Goal: Find specific page/section: Find specific page/section

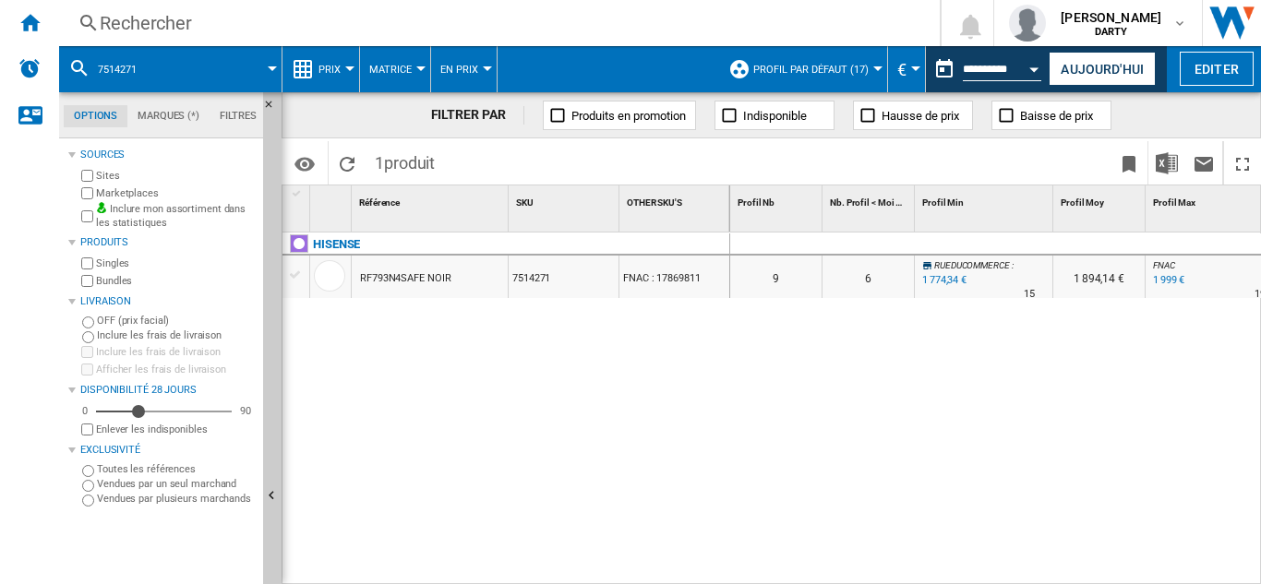
scroll to position [0, 1251]
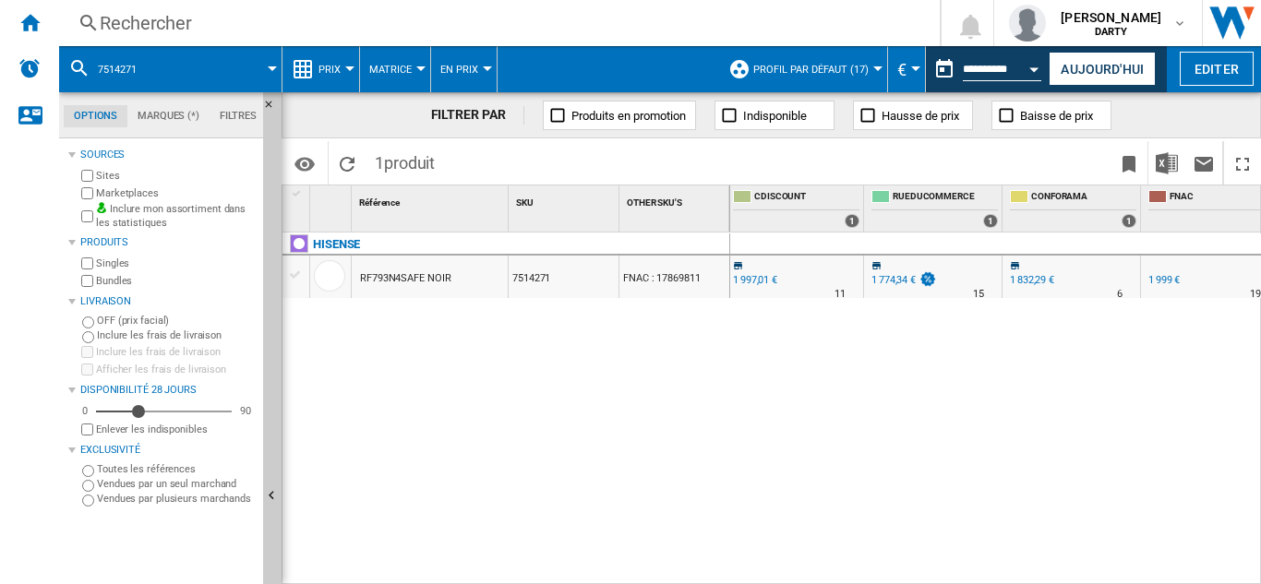
click at [709, 448] on div "HISENSE RF793N4SAFE NOIR 7514271 FNAC : 17869811" at bounding box center [506, 404] width 448 height 342
click at [157, 15] on div "Rechercher" at bounding box center [496, 23] width 792 height 26
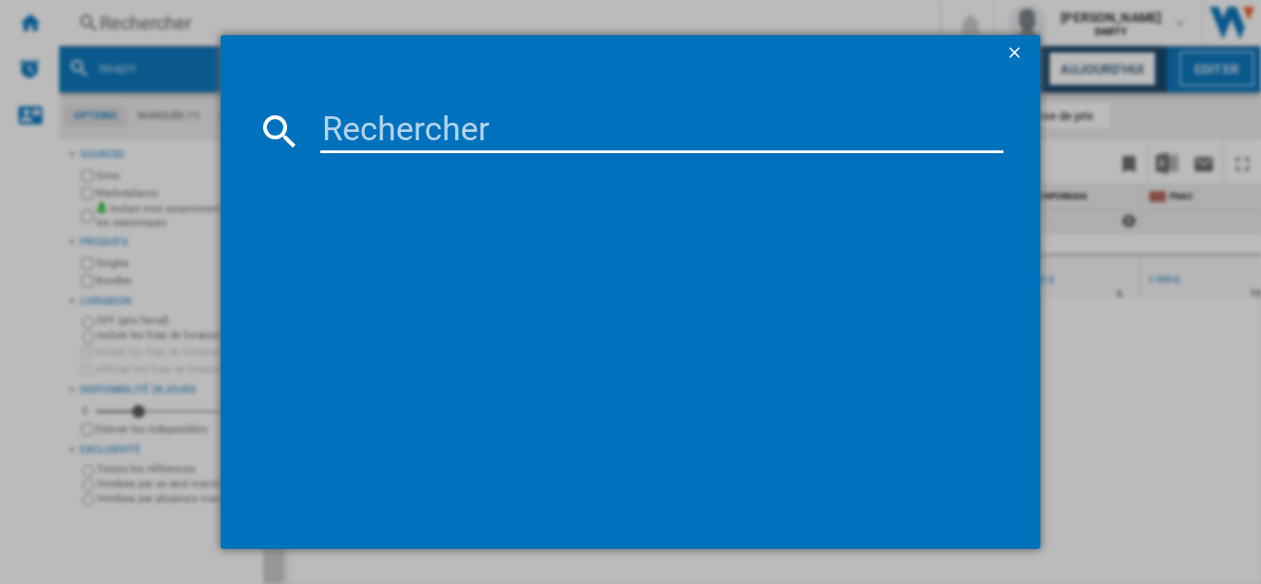
click at [402, 148] on input at bounding box center [661, 131] width 683 height 44
type input "7765908"
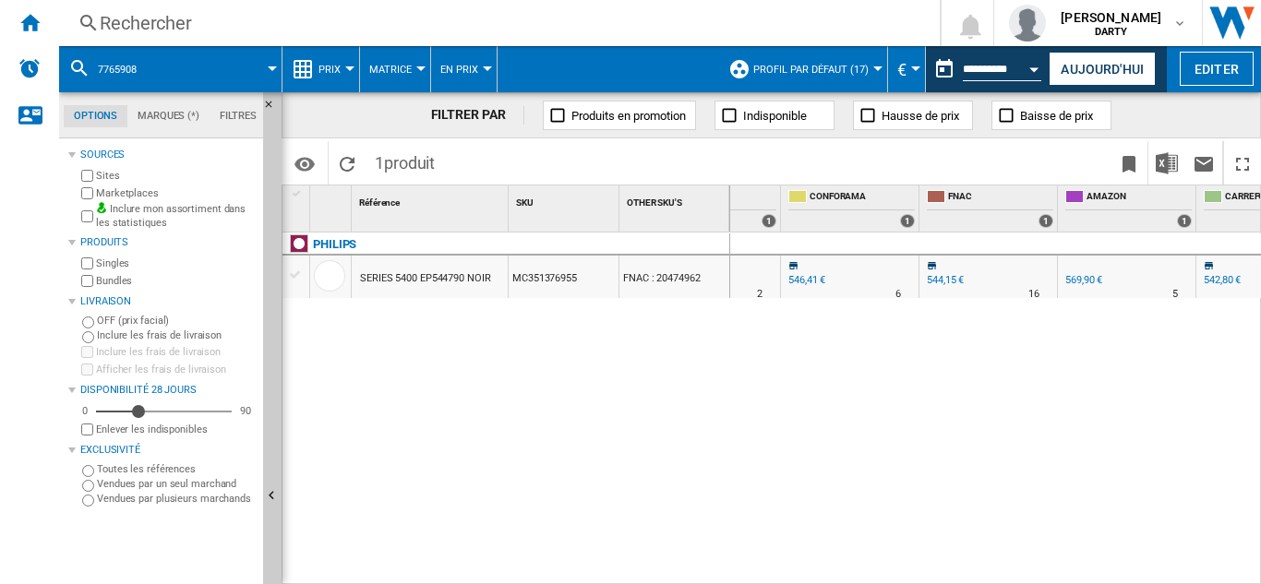
scroll to position [0, 1614]
click at [166, 25] on div "Rechercher" at bounding box center [496, 23] width 792 height 26
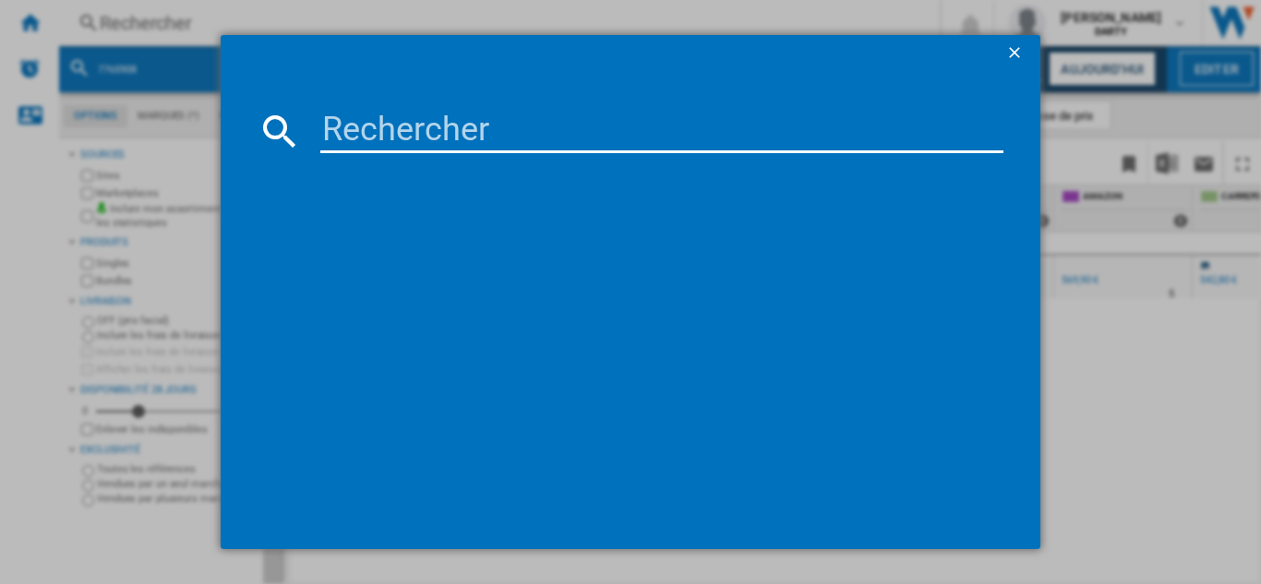
type input "7784945"
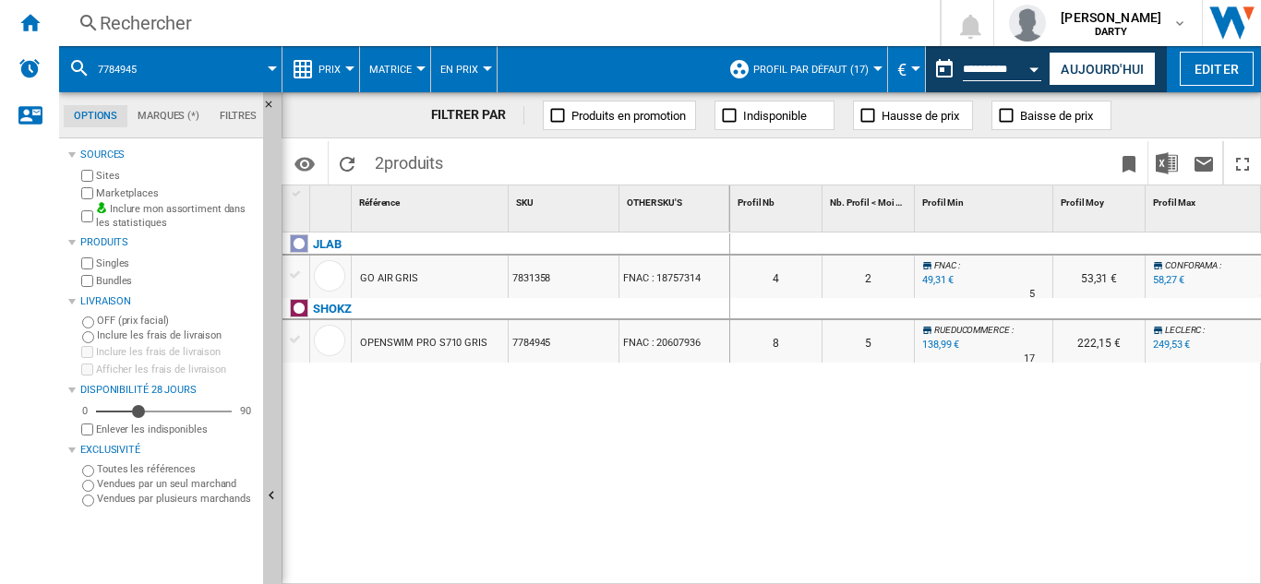
click at [150, 27] on div "Rechercher" at bounding box center [496, 23] width 792 height 26
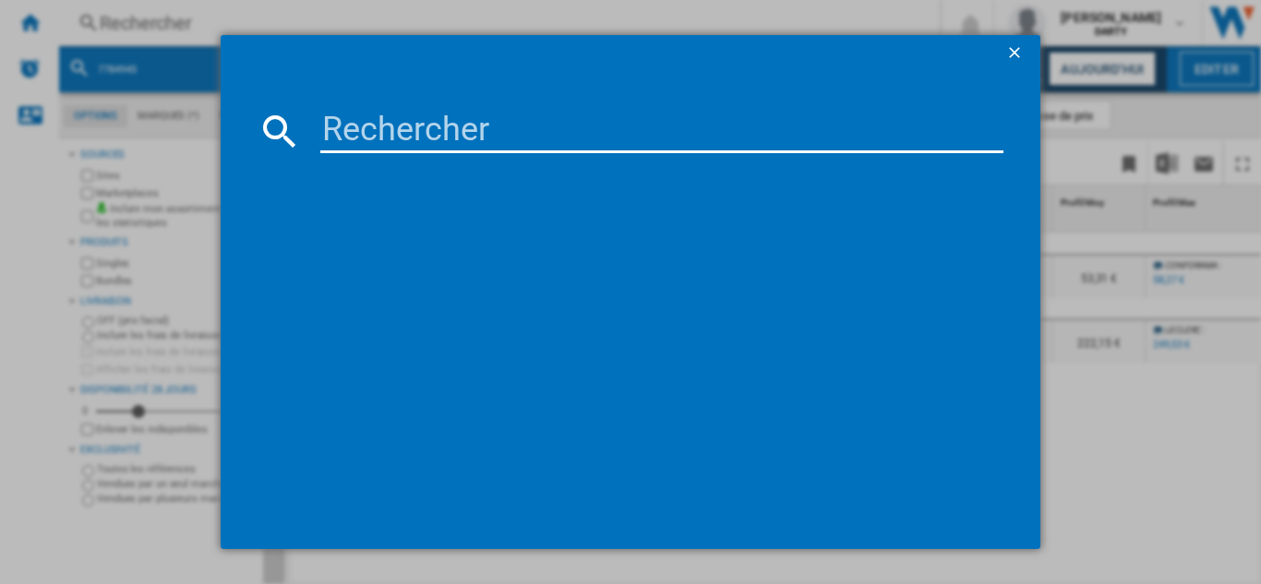
click at [340, 120] on input at bounding box center [661, 131] width 683 height 44
type input "7784945"
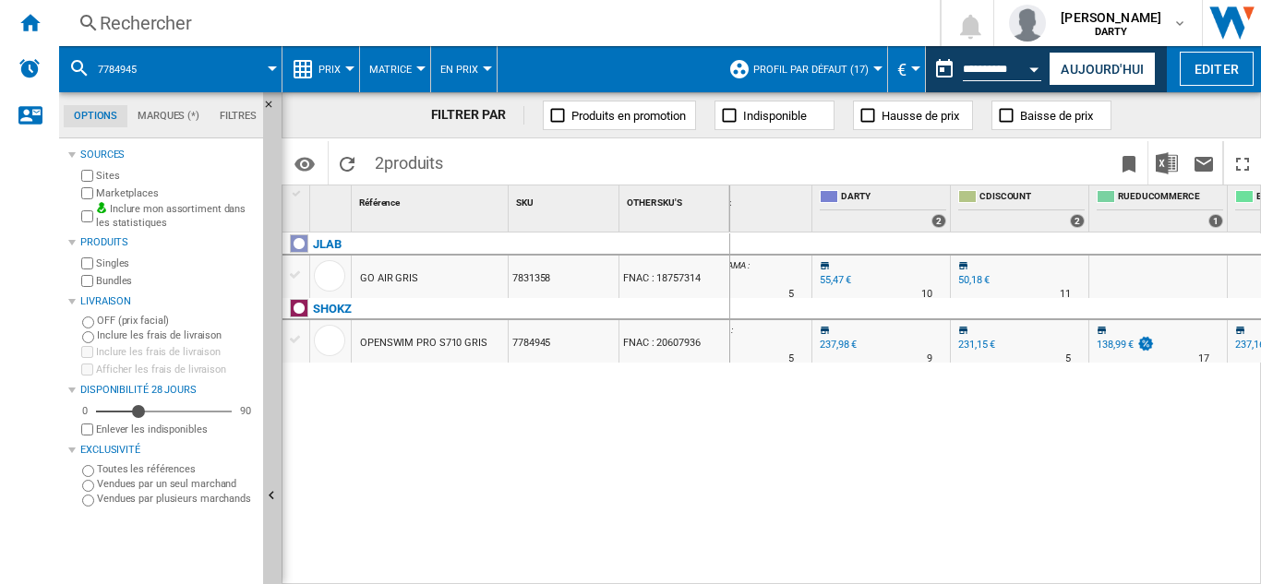
scroll to position [0, 1034]
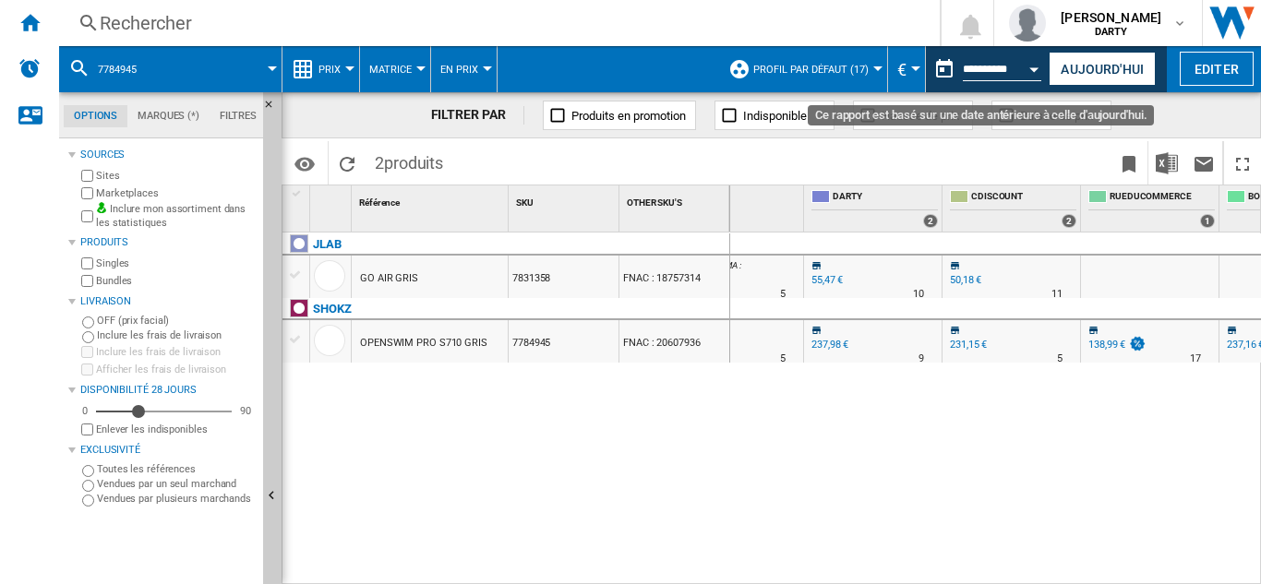
click at [1034, 67] on div "Open calendar" at bounding box center [1034, 69] width 9 height 5
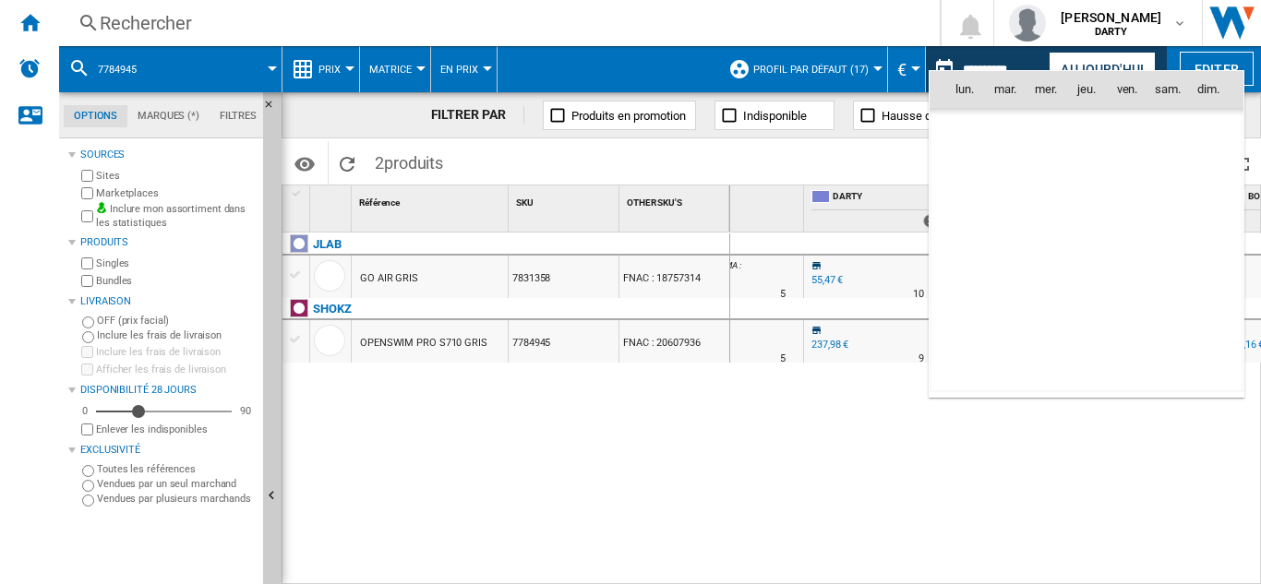
scroll to position [8806, 0]
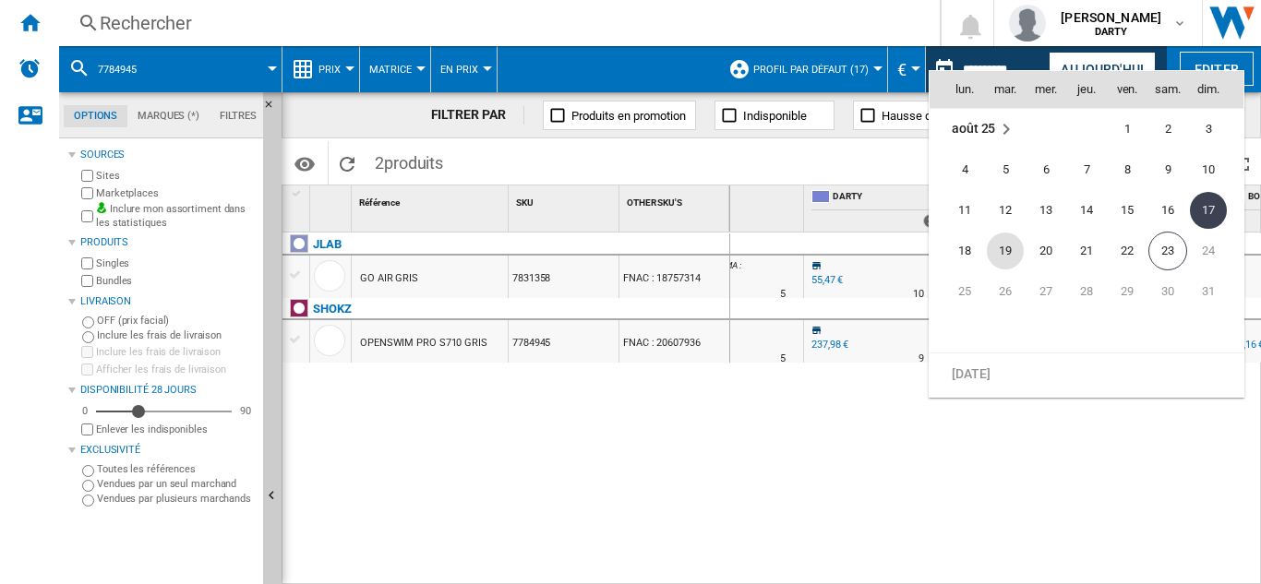
click at [1001, 248] on span "19" at bounding box center [1005, 251] width 37 height 37
type input "**********"
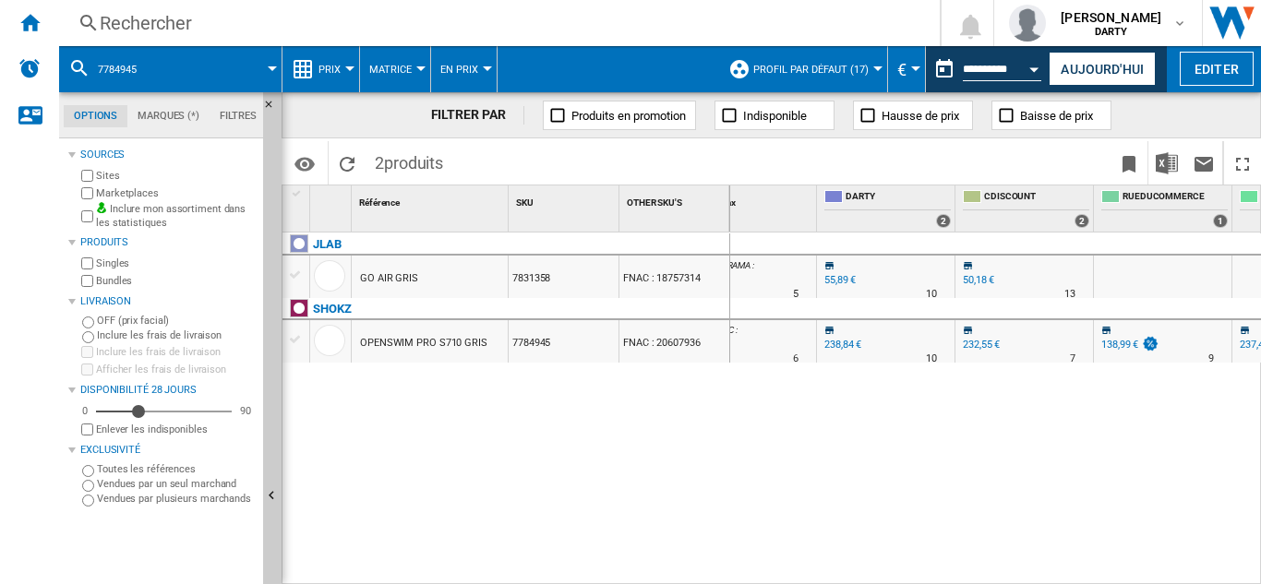
scroll to position [0, 1037]
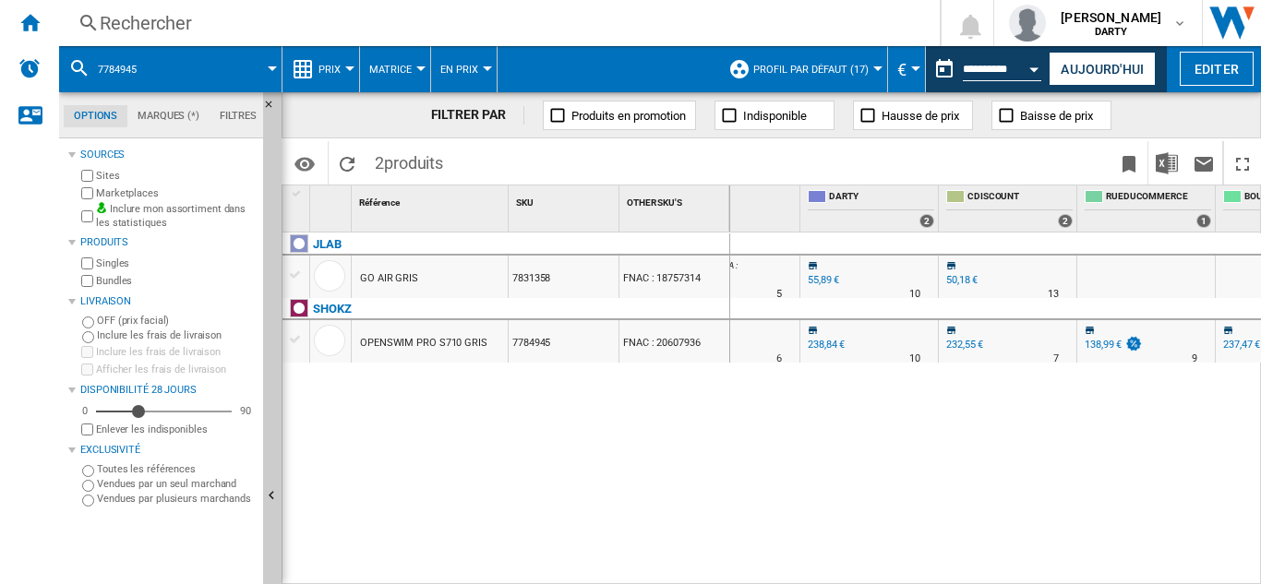
click at [178, 18] on div "Rechercher" at bounding box center [496, 23] width 792 height 26
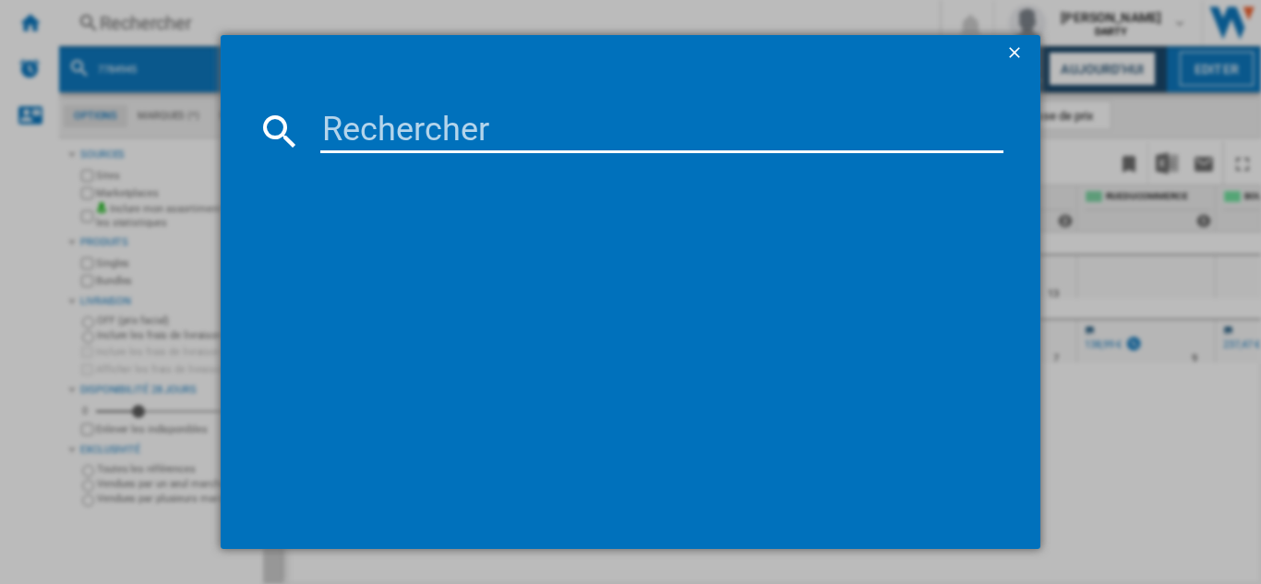
type input "7203039"
